Goal: Information Seeking & Learning: Learn about a topic

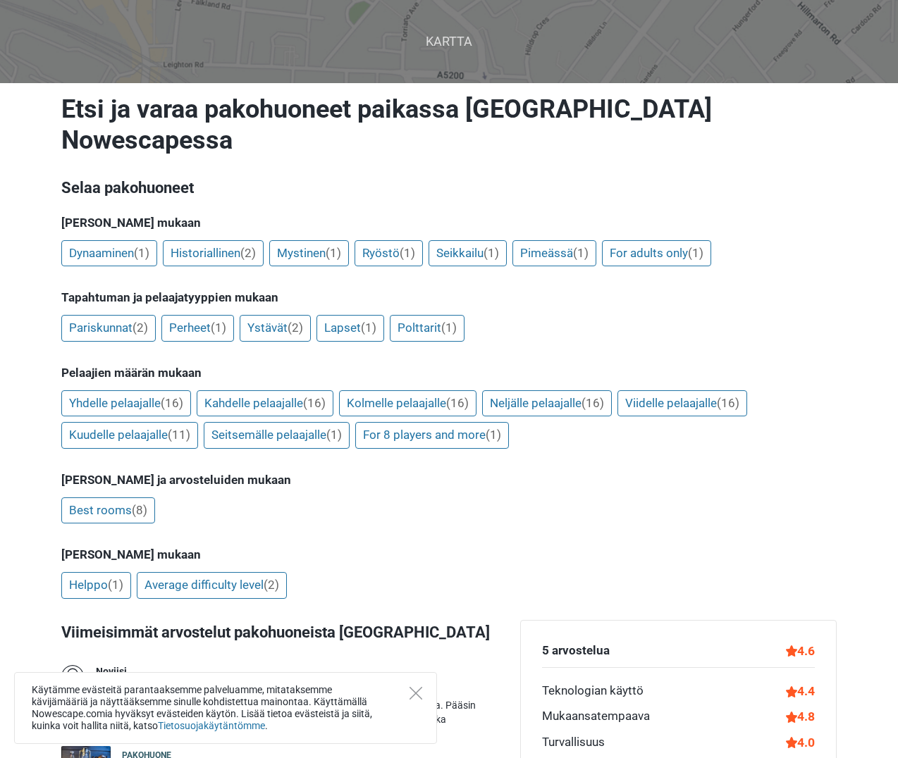
scroll to position [423, 0]
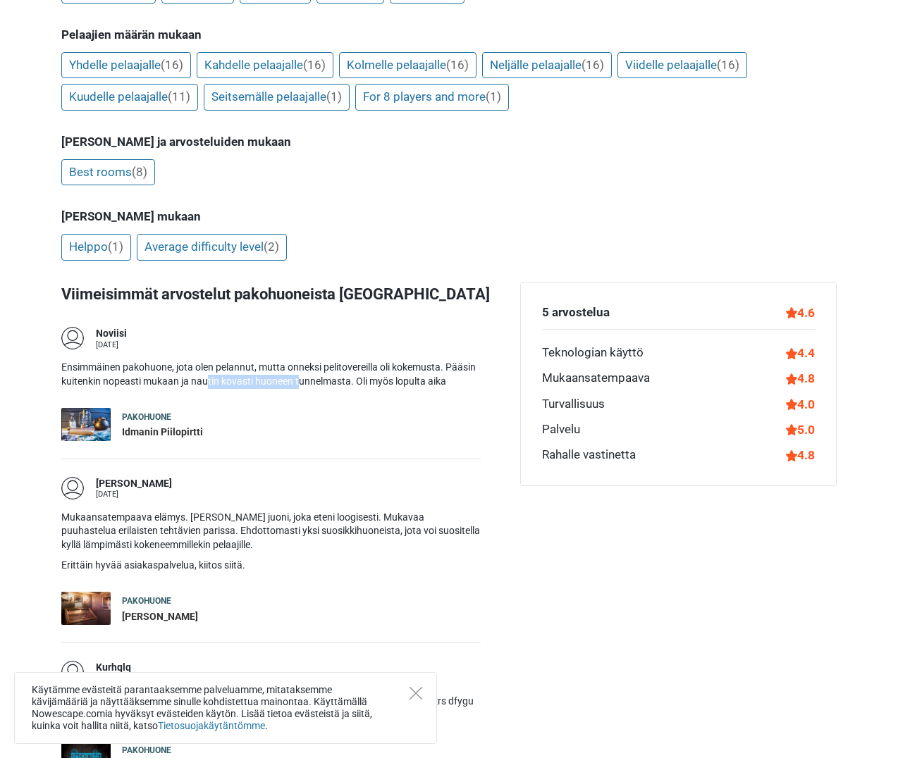
drag, startPoint x: 207, startPoint y: 346, endPoint x: 298, endPoint y: 348, distance: 91.7
click at [298, 361] on p "Ensimmäinen pakohuone, jota olen pelannut, mutta onneksi pelitovereilla oli kok…" at bounding box center [270, 374] width 419 height 27
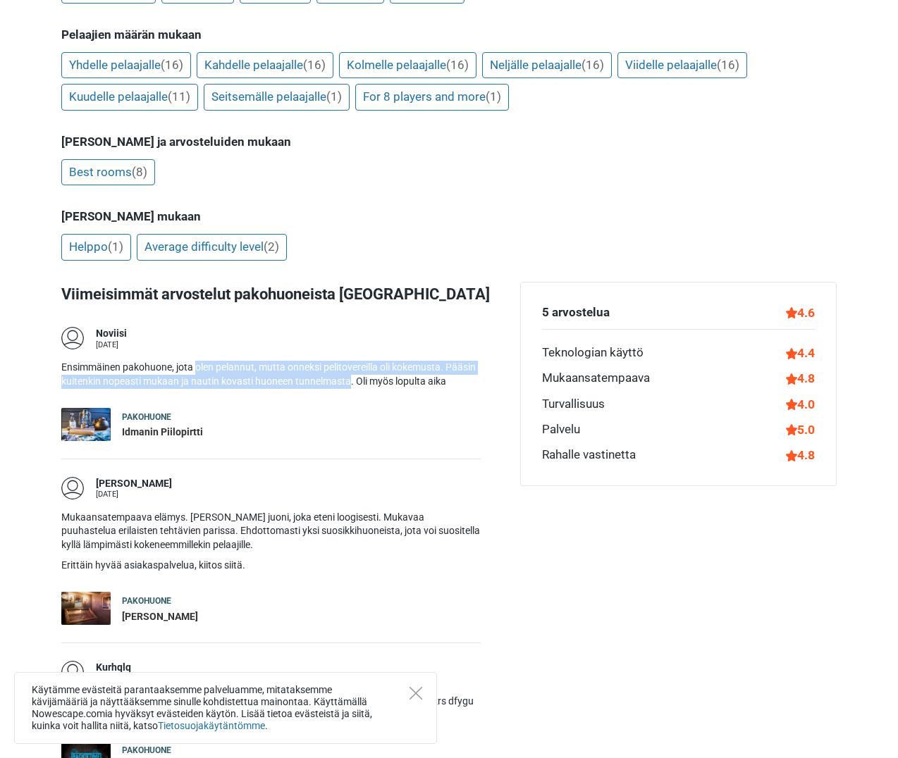
drag, startPoint x: 298, startPoint y: 348, endPoint x: 196, endPoint y: 335, distance: 103.1
click at [199, 361] on p "Ensimmäinen pakohuone, jota olen pelannut, mutta onneksi pelitovereilla oli kok…" at bounding box center [270, 374] width 419 height 27
click at [196, 361] on p "Ensimmäinen pakohuone, jota olen pelannut, mutta onneksi pelitovereilla oli kok…" at bounding box center [270, 374] width 419 height 27
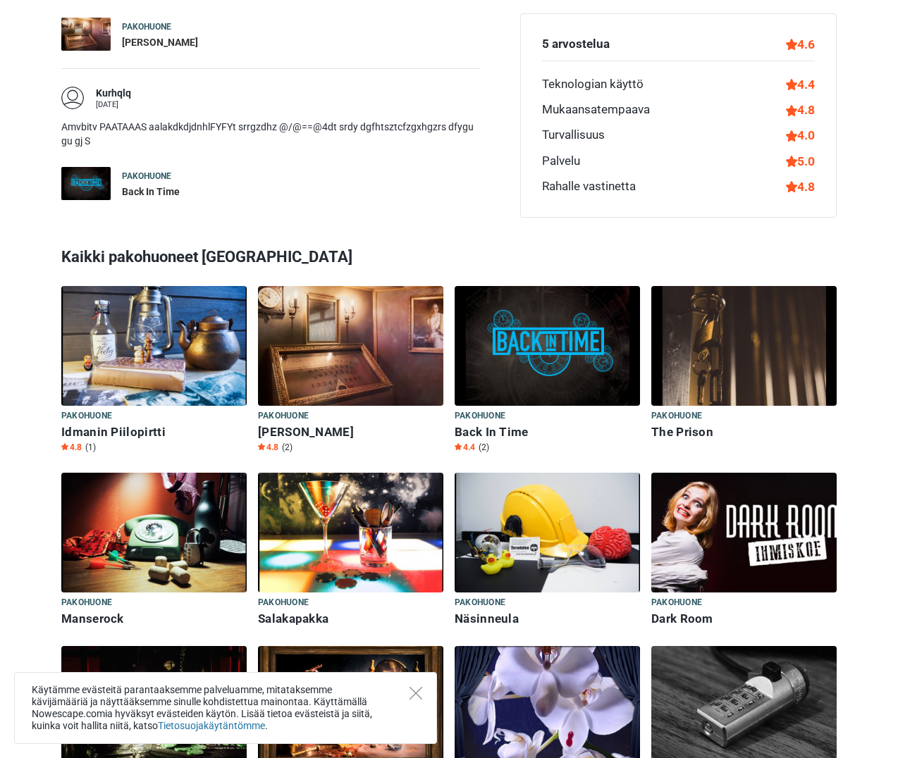
scroll to position [1057, 0]
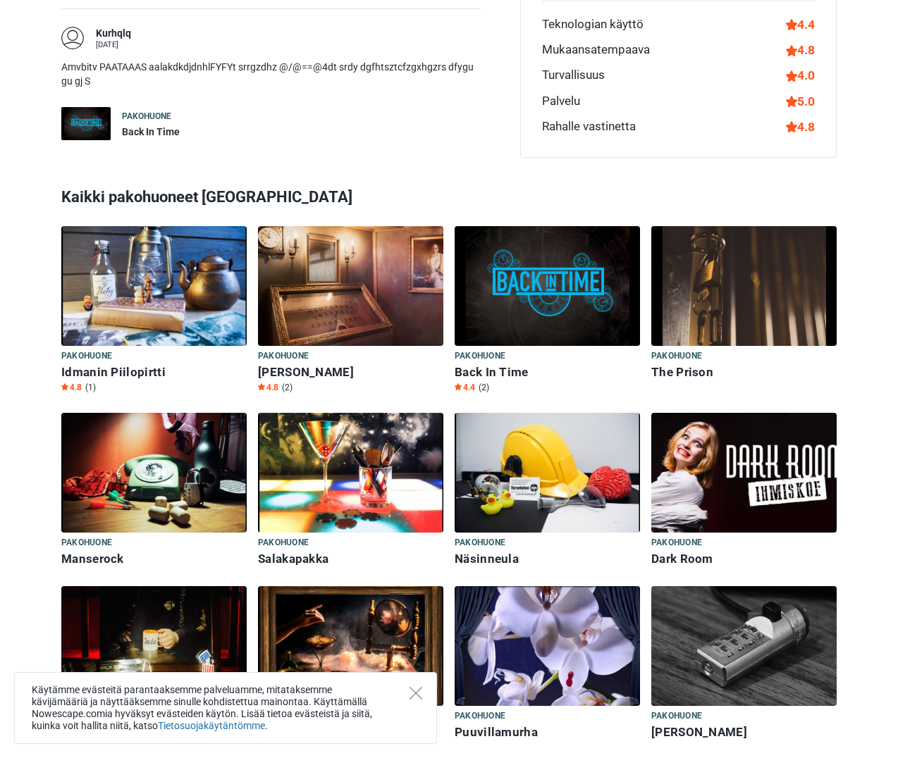
click at [756, 446] on img at bounding box center [743, 473] width 185 height 120
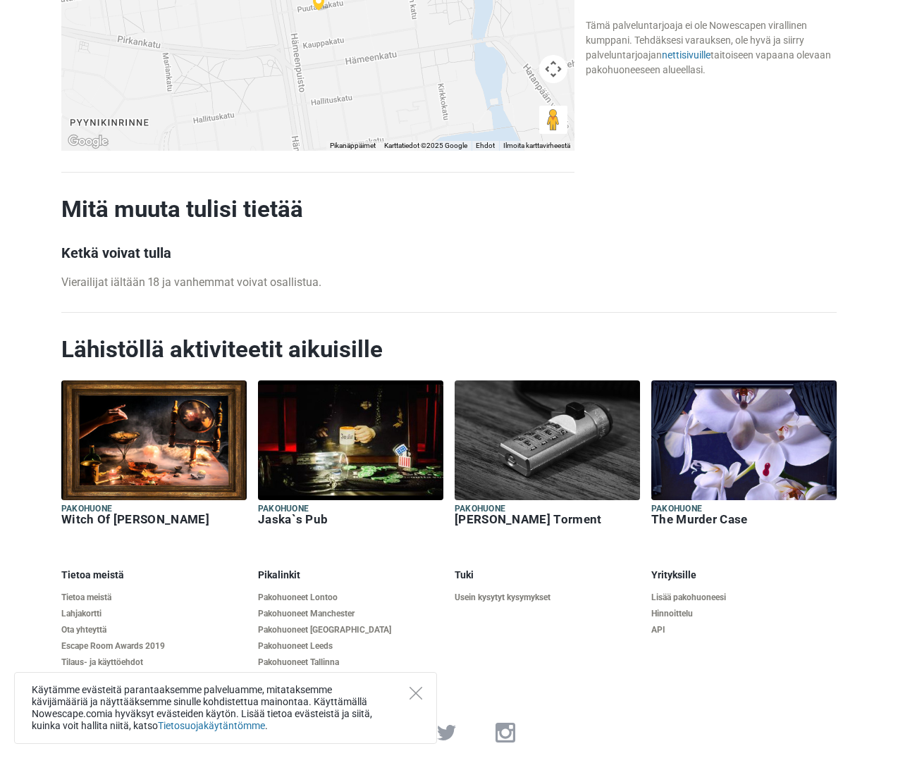
scroll to position [1265, 0]
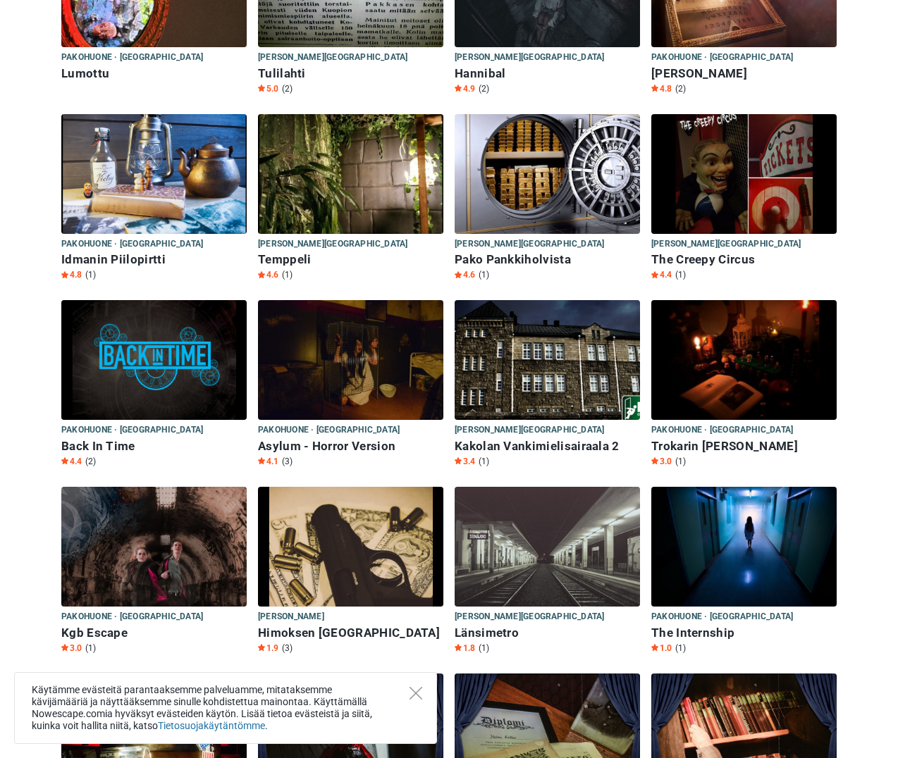
scroll to position [3101, 0]
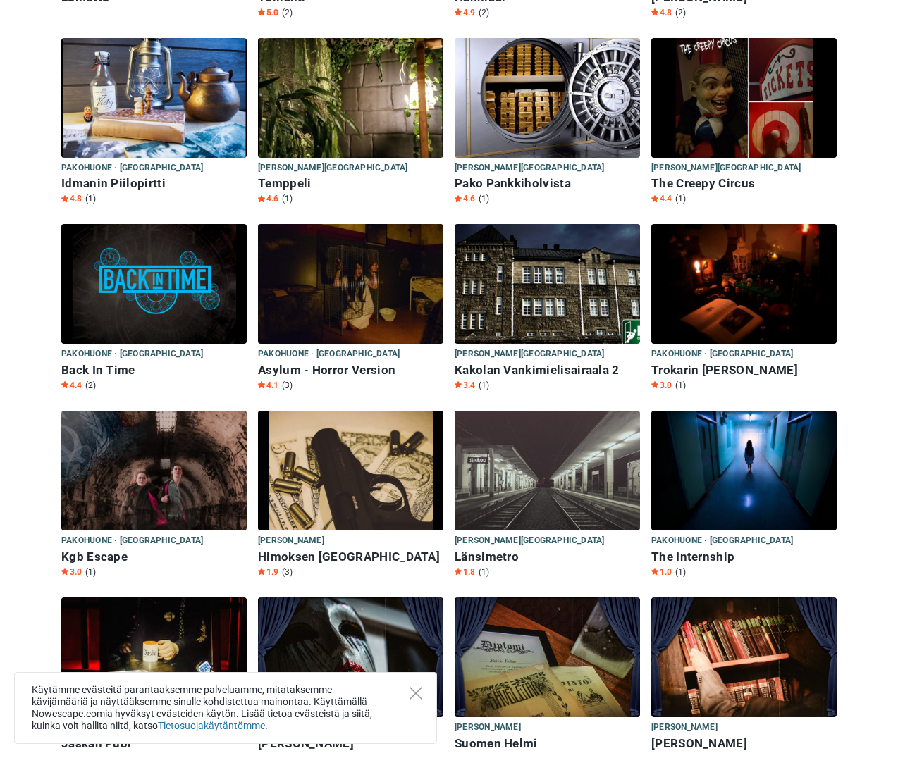
click at [309, 301] on img at bounding box center [350, 284] width 185 height 120
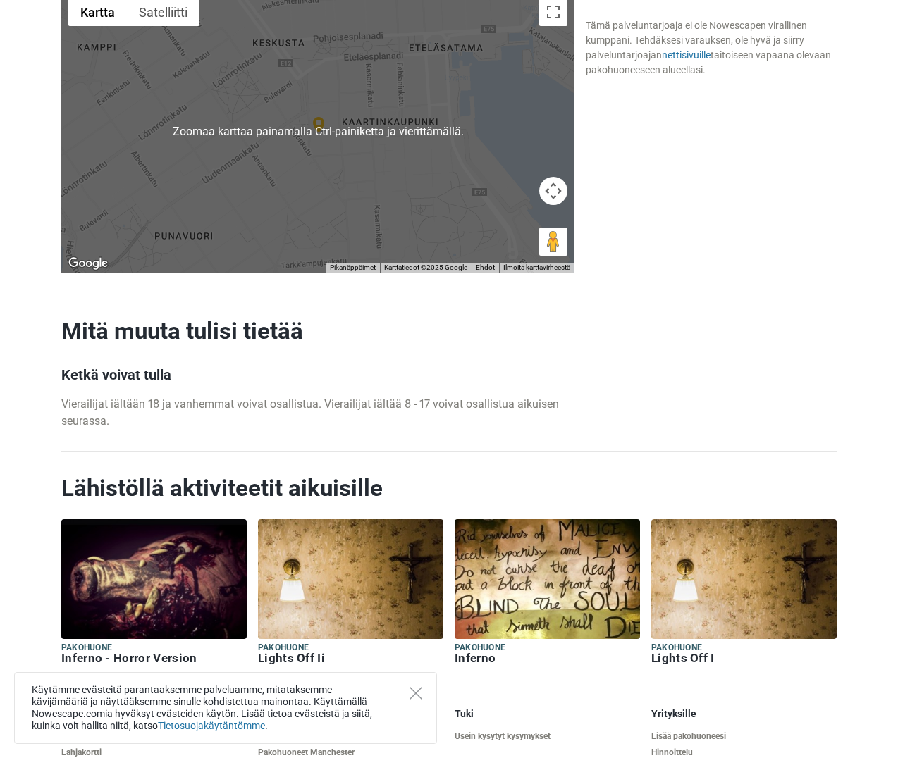
scroll to position [1551, 0]
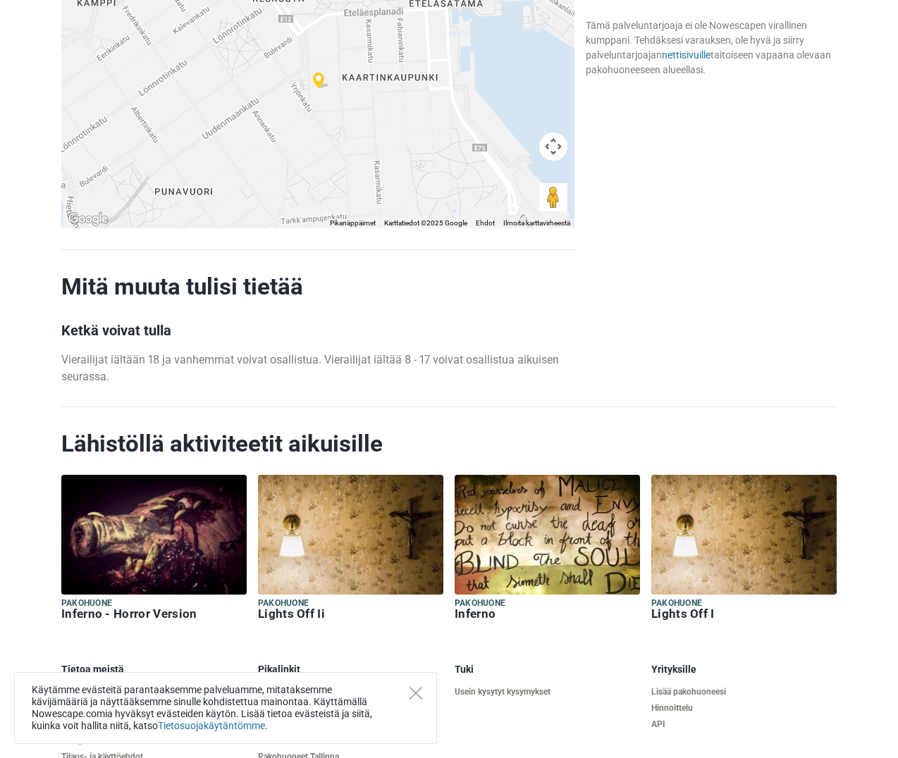
click at [154, 614] on h6 "Inferno - Horror Version" at bounding box center [153, 614] width 185 height 15
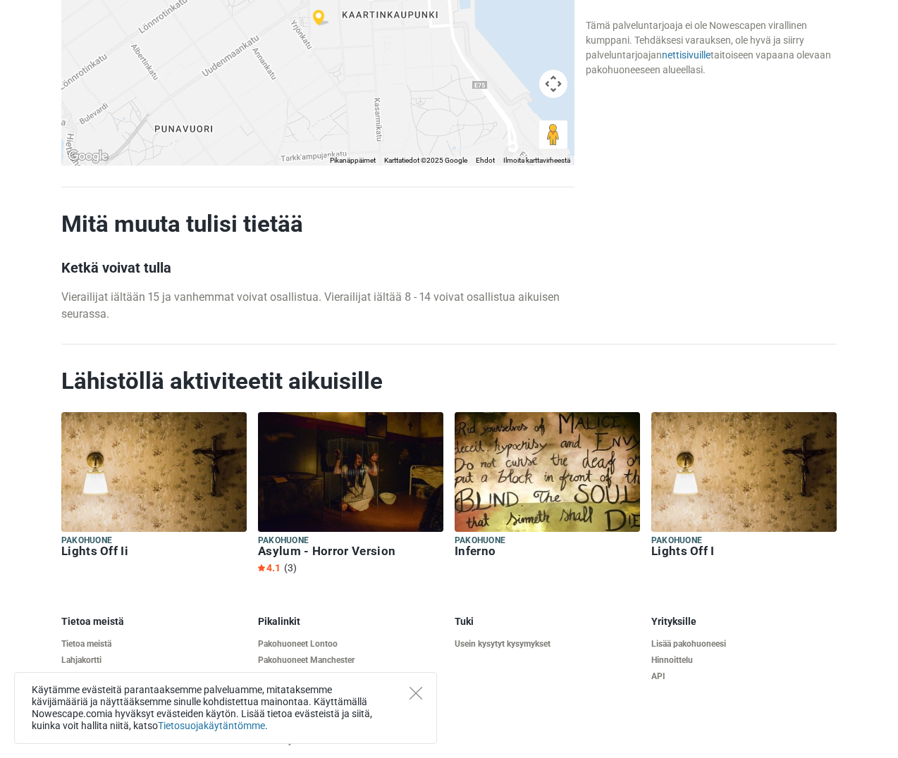
scroll to position [1214, 0]
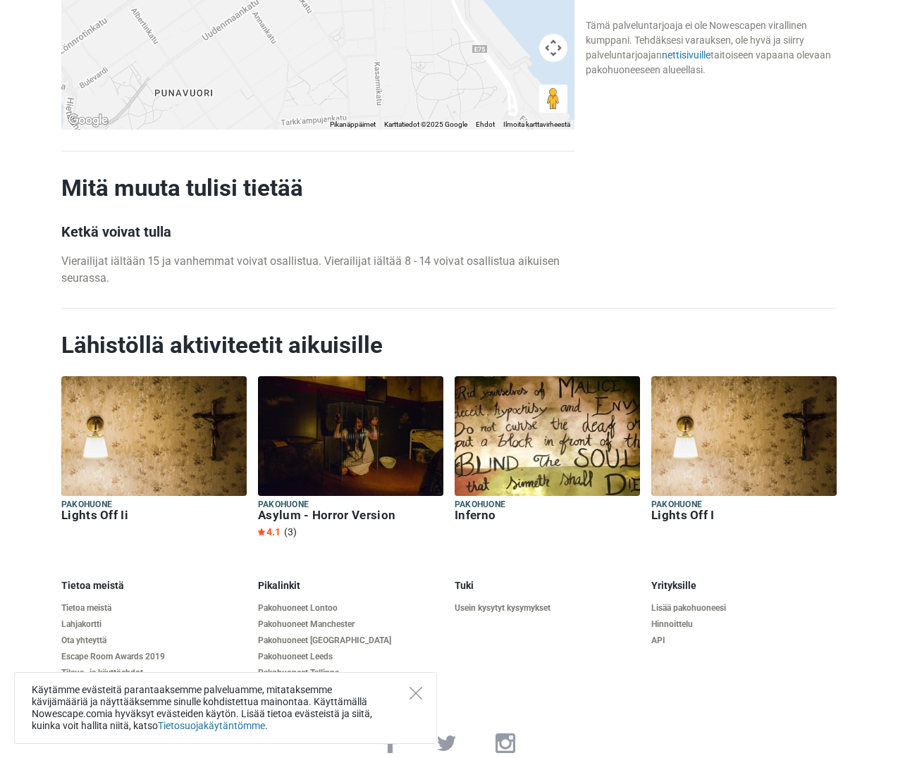
click at [343, 508] on h6 "Asylum - Horror Version" at bounding box center [350, 515] width 185 height 15
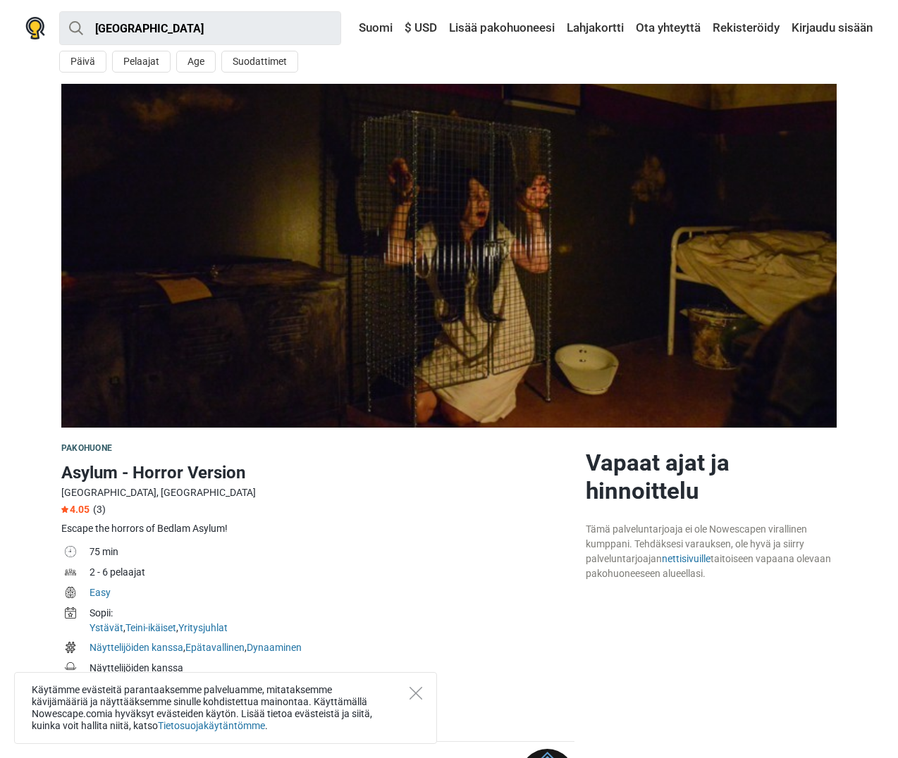
click at [499, 196] on img at bounding box center [448, 256] width 775 height 344
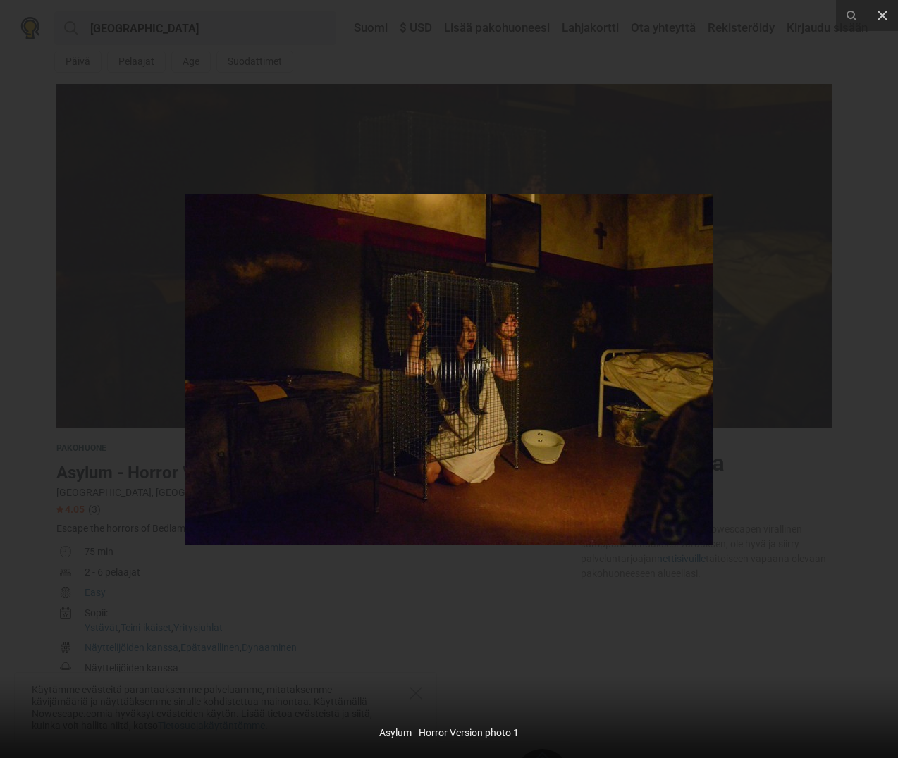
click at [492, 272] on img at bounding box center [449, 370] width 529 height 350
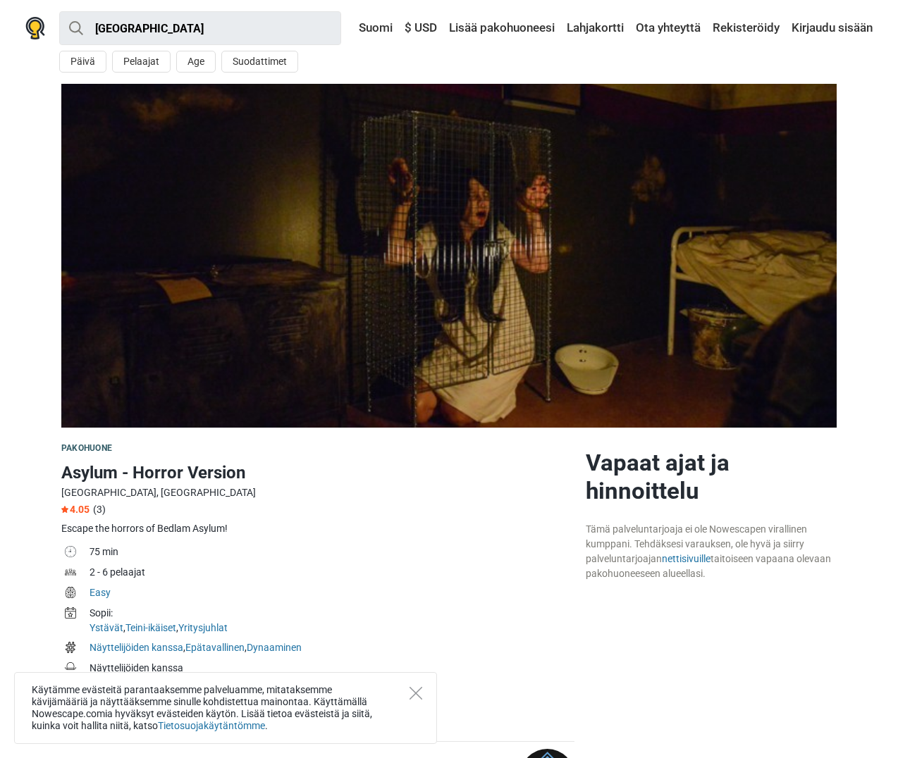
click at [500, 283] on img at bounding box center [448, 256] width 775 height 344
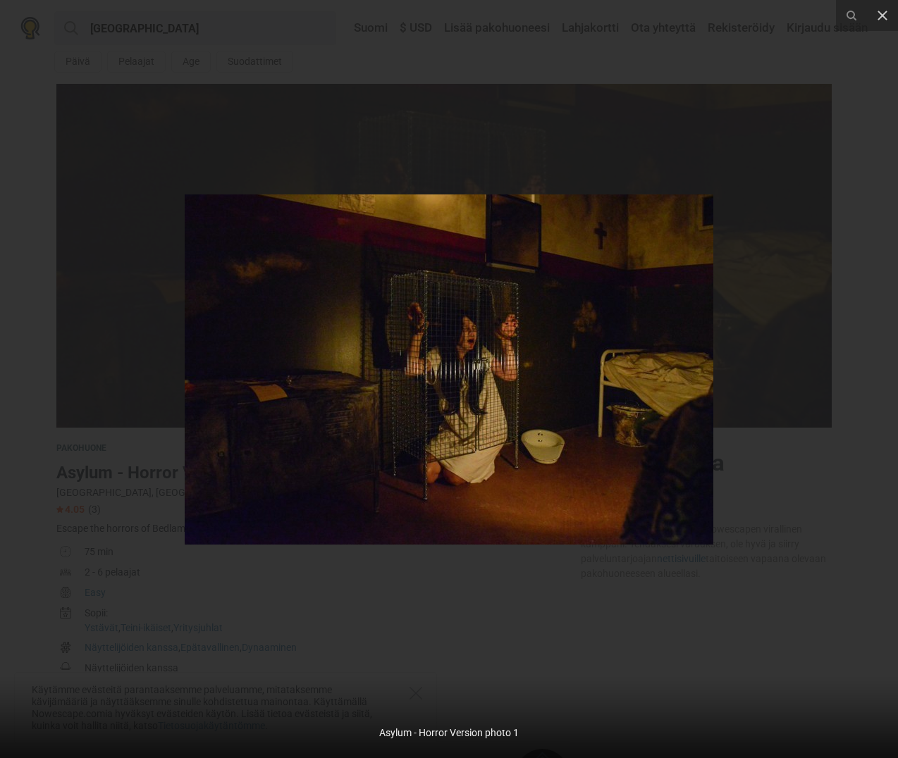
click at [445, 144] on div at bounding box center [449, 379] width 898 height 758
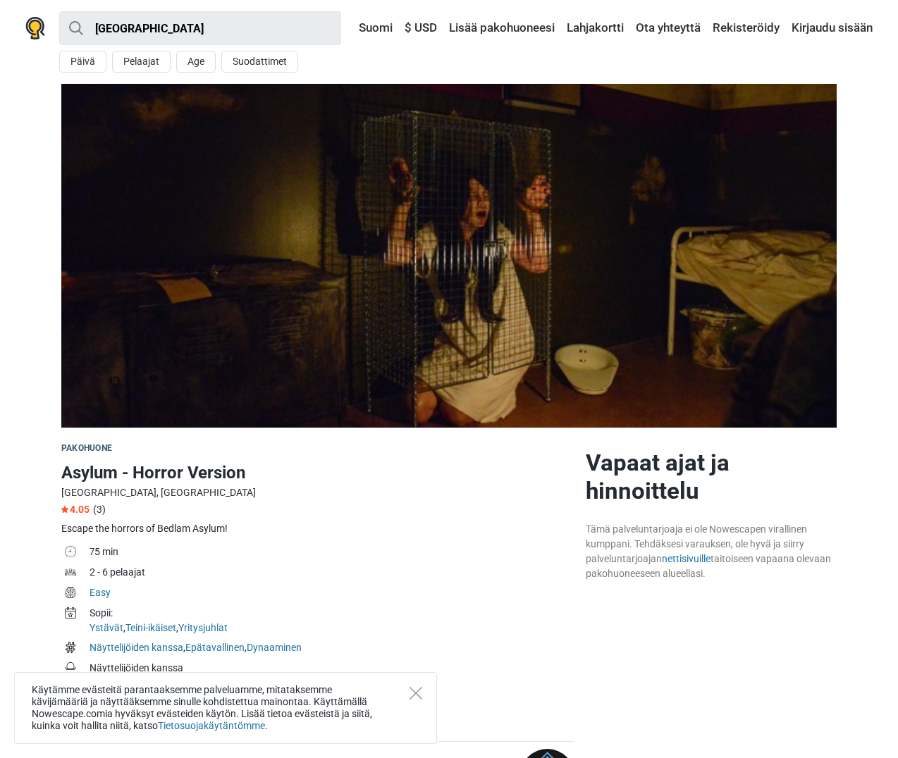
click at [383, 217] on img at bounding box center [448, 256] width 775 height 344
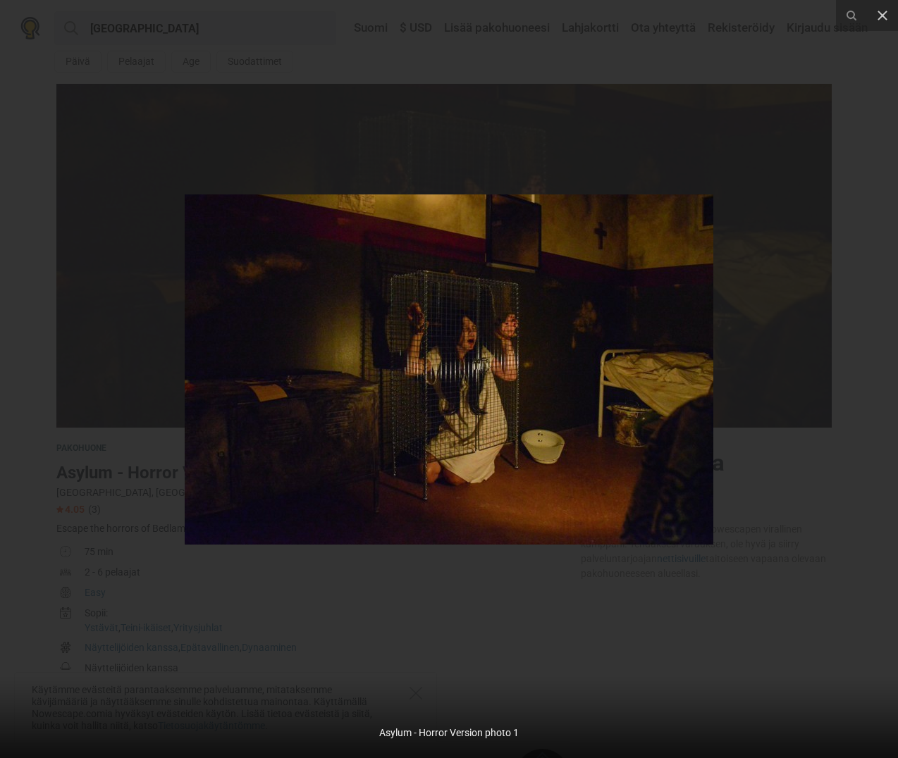
click at [129, 269] on div at bounding box center [449, 379] width 898 height 758
